Goal: Transaction & Acquisition: Purchase product/service

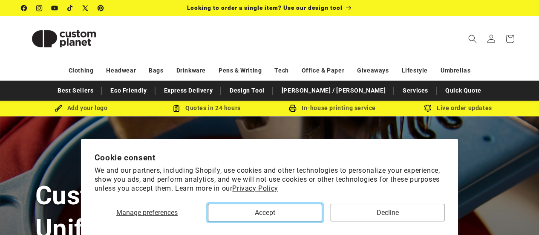
click at [307, 210] on button "Accept" at bounding box center [265, 212] width 114 height 17
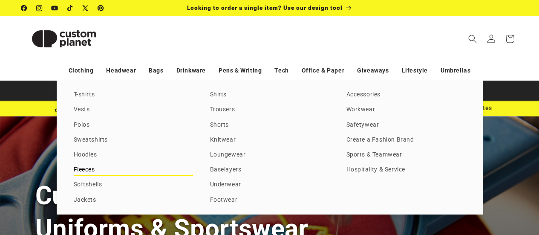
click at [90, 169] on link "Fleeces" at bounding box center [133, 170] width 119 height 12
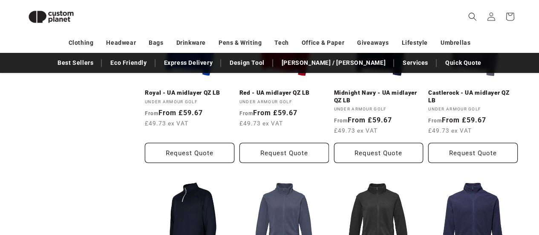
scroll to position [361, 0]
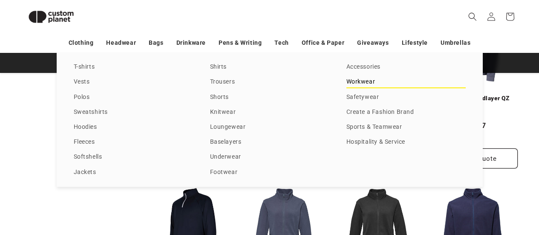
click at [358, 84] on link "Workwear" at bounding box center [405, 82] width 119 height 12
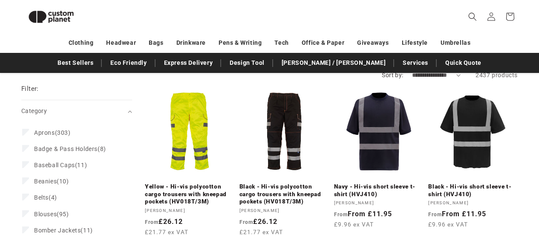
scroll to position [74, 0]
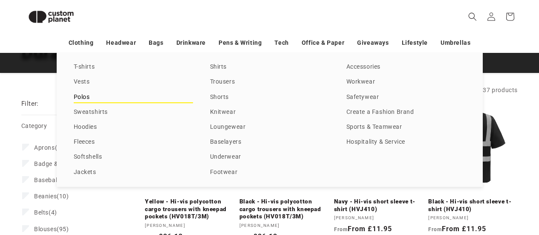
click at [75, 95] on link "Polos" at bounding box center [133, 98] width 119 height 12
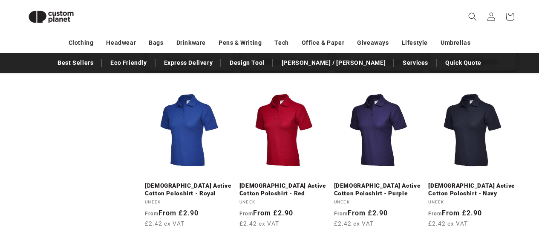
scroll to position [500, 0]
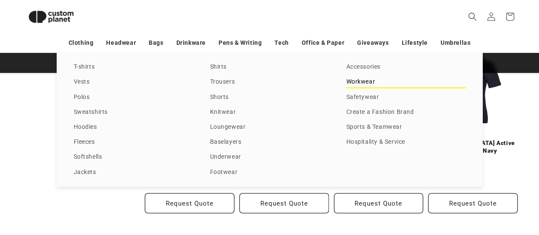
click at [355, 79] on link "Workwear" at bounding box center [405, 82] width 119 height 12
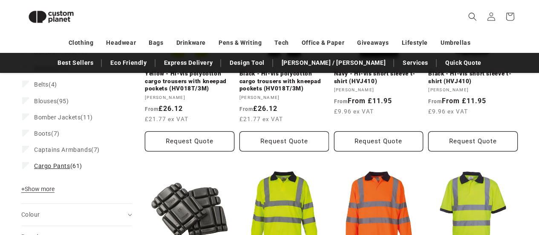
scroll to position [244, 0]
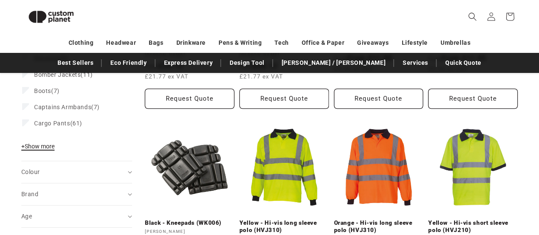
click at [46, 147] on span "+ Show more" at bounding box center [37, 146] width 33 height 7
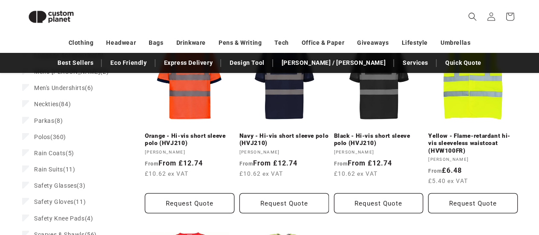
scroll to position [500, 0]
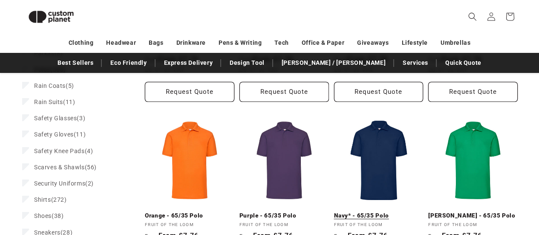
scroll to position [658, 0]
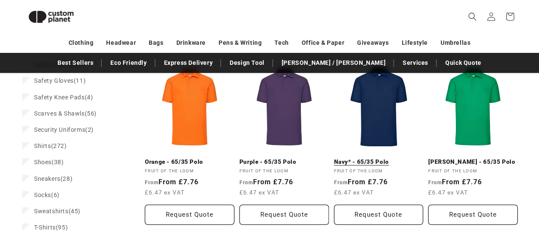
click at [388, 158] on link "Navy* - 65/35 Polo" at bounding box center [378, 162] width 89 height 8
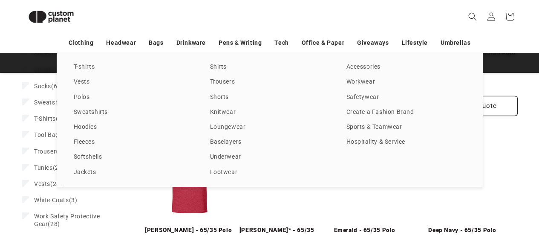
scroll to position [786, 0]
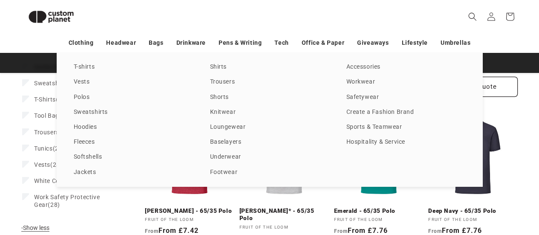
click at [8, 139] on div "T-shirts Vests Polos Sweatshirts Hoodies Fleeces Softshells Jackets Shirts Trou…" at bounding box center [269, 120] width 539 height 134
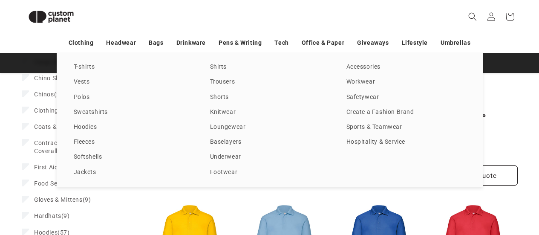
scroll to position [360, 0]
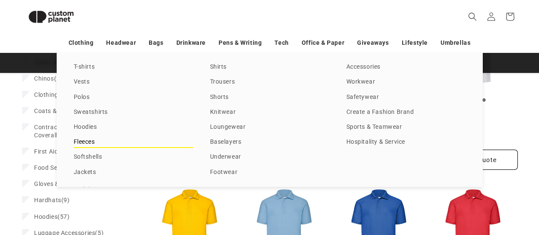
click at [86, 143] on link "Fleeces" at bounding box center [133, 142] width 119 height 12
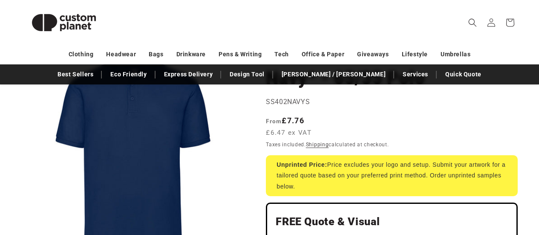
scroll to position [43, 0]
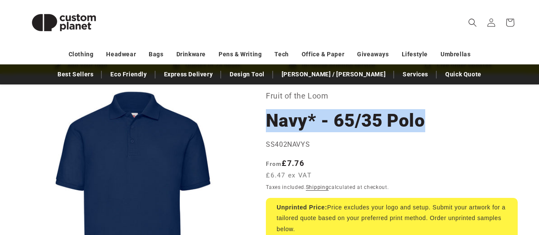
drag, startPoint x: 431, startPoint y: 123, endPoint x: 267, endPoint y: 131, distance: 164.3
click at [267, 131] on h1 "Navy* - 65/35 Polo" at bounding box center [392, 120] width 252 height 23
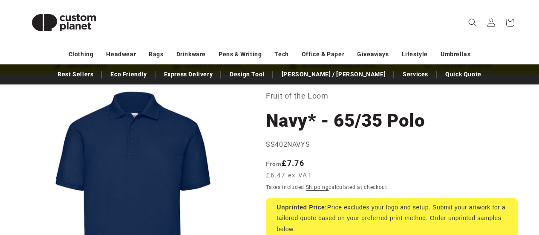
drag, startPoint x: 309, startPoint y: 144, endPoint x: 267, endPoint y: 146, distance: 42.7
copy span "SS402NAVYS"
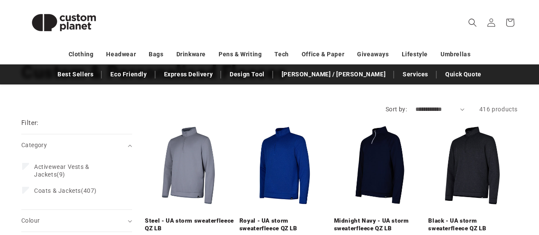
scroll to position [75, 0]
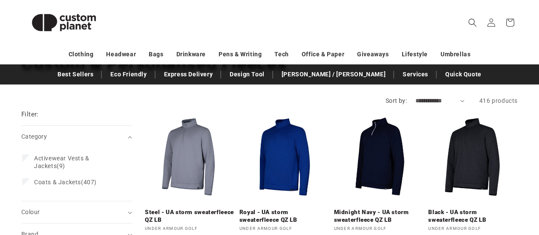
click at [463, 99] on select "**********" at bounding box center [440, 100] width 49 height 9
select select "**********"
click at [416, 96] on select "**********" at bounding box center [440, 100] width 49 height 9
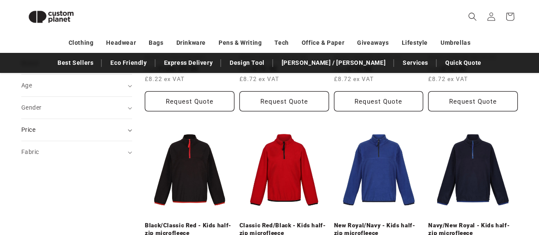
scroll to position [191, 0]
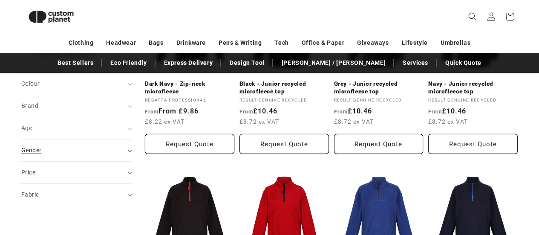
click at [71, 149] on div "Gender (0)" at bounding box center [73, 150] width 104 height 9
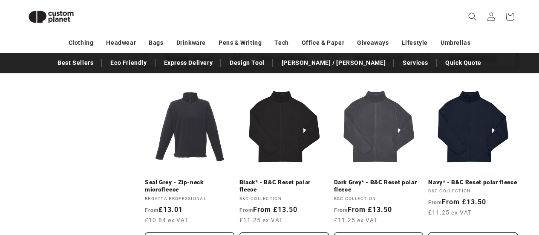
scroll to position [648, 0]
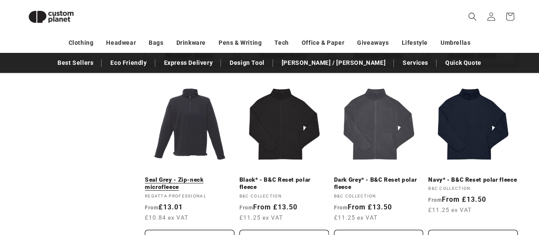
click at [187, 176] on link "Seal Grey - Zip-neck microfleece" at bounding box center [189, 183] width 89 height 15
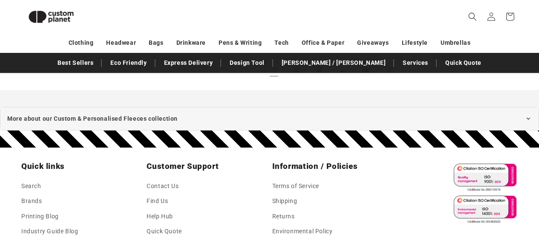
scroll to position [935, 0]
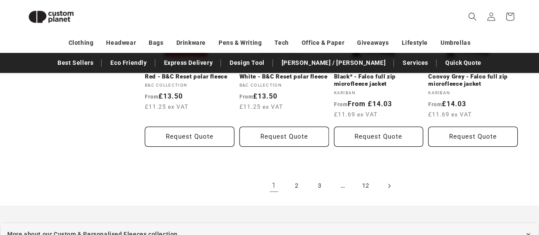
click at [386, 189] on span "Next page" at bounding box center [389, 186] width 9 height 9
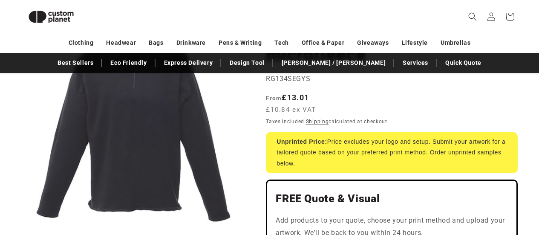
scroll to position [123, 0]
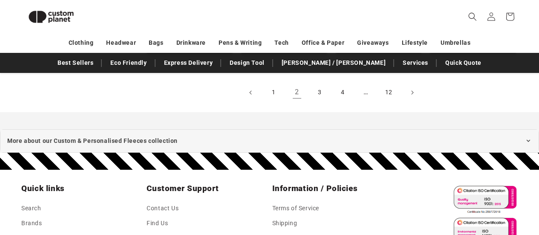
scroll to position [1031, 0]
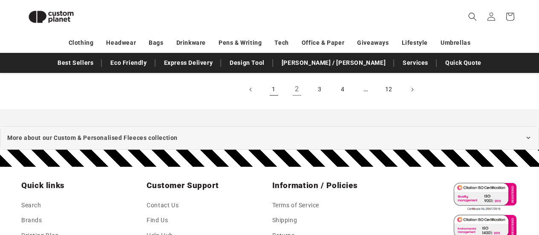
click at [276, 92] on link "1" at bounding box center [274, 89] width 19 height 19
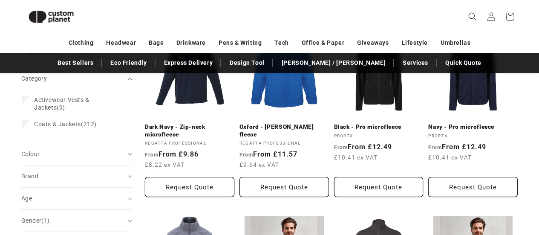
scroll to position [154, 0]
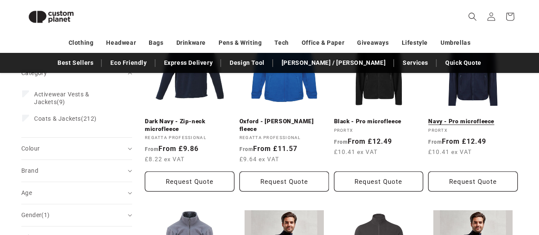
click at [506, 123] on link "Navy - Pro microfleece" at bounding box center [472, 122] width 89 height 8
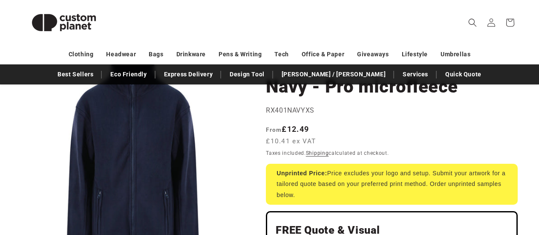
scroll to position [85, 0]
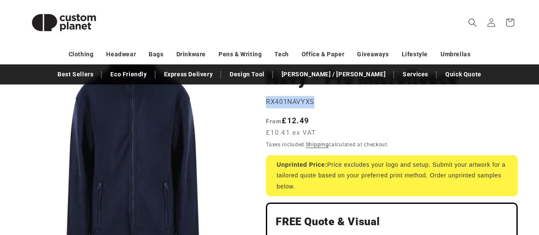
drag, startPoint x: 319, startPoint y: 101, endPoint x: 262, endPoint y: 101, distance: 57.1
copy span "RX401NAVYXS"
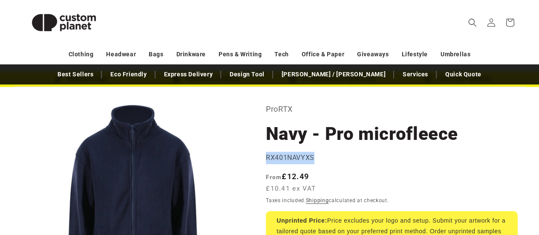
scroll to position [27, 0]
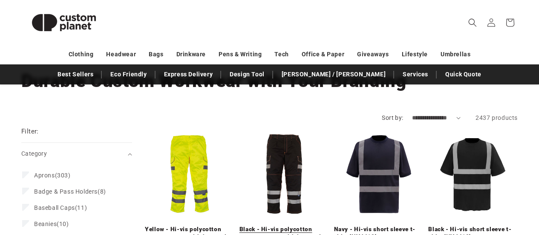
scroll to position [43, 0]
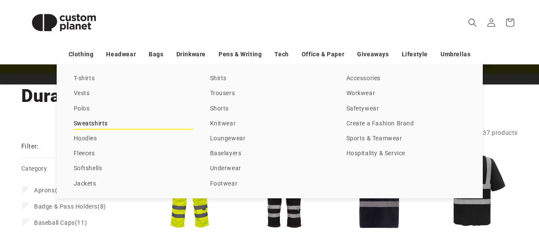
click at [91, 124] on link "Sweatshirts" at bounding box center [133, 124] width 119 height 12
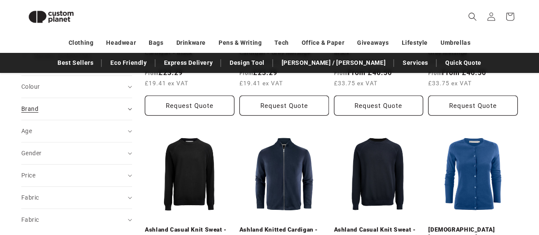
scroll to position [244, 0]
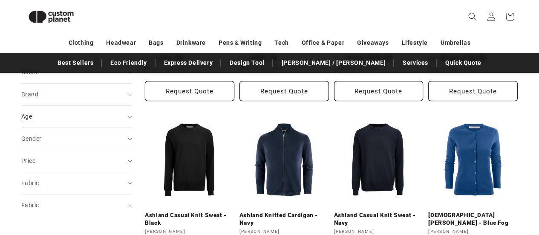
click at [84, 119] on div "Age (0)" at bounding box center [73, 116] width 104 height 9
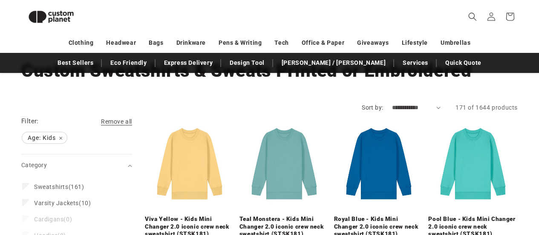
scroll to position [53, 0]
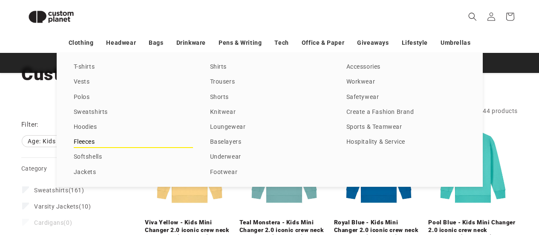
click at [82, 138] on link "Fleeces" at bounding box center [133, 142] width 119 height 12
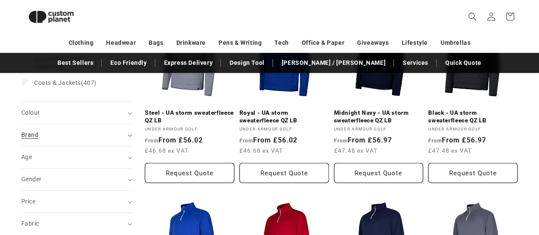
scroll to position [159, 0]
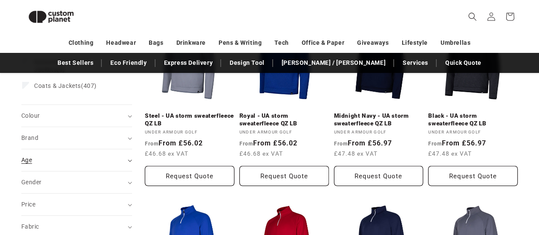
click at [32, 158] on div "Age (0)" at bounding box center [73, 160] width 104 height 9
click at [50, 197] on span "Kids (36)" at bounding box center [46, 198] width 25 height 8
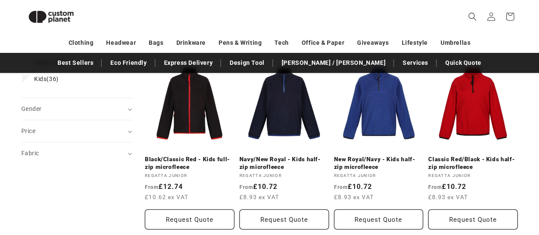
scroll to position [287, 0]
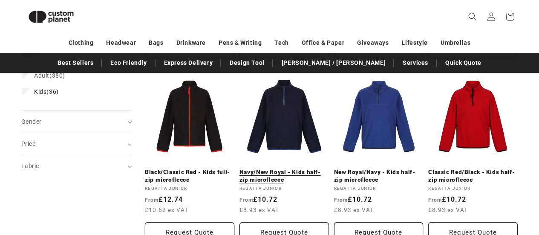
click at [287, 168] on link "Navy/New Royal - Kids half-zip microfleece" at bounding box center [284, 175] width 89 height 15
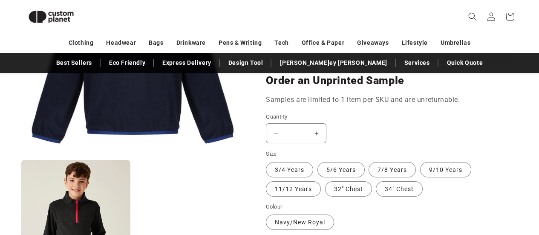
scroll to position [713, 0]
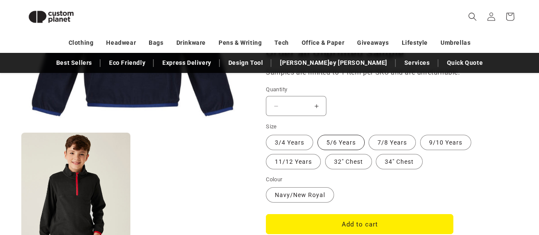
click at [347, 146] on label "5/6 Years Variant sold out or unavailable" at bounding box center [340, 142] width 47 height 15
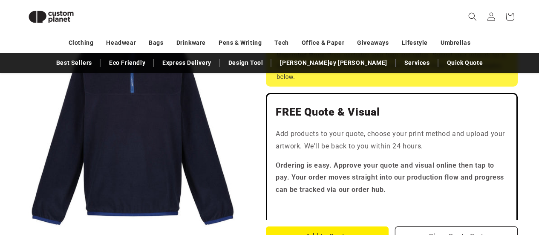
scroll to position [157, 0]
